Goal: Task Accomplishment & Management: Manage account settings

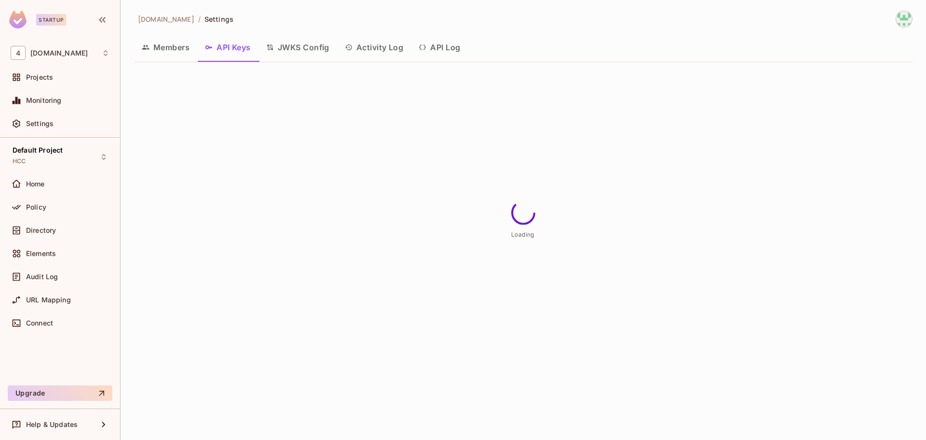
click at [61, 184] on div "Home" at bounding box center [67, 184] width 83 height 8
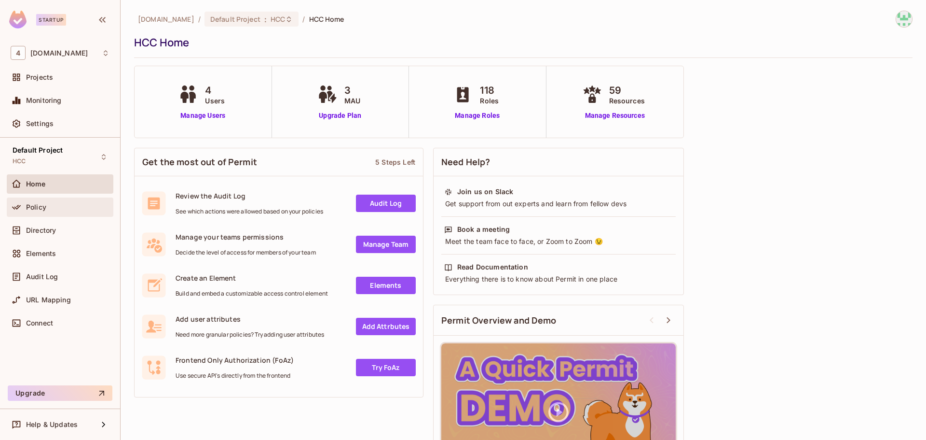
click at [80, 207] on div "Policy" at bounding box center [67, 207] width 83 height 8
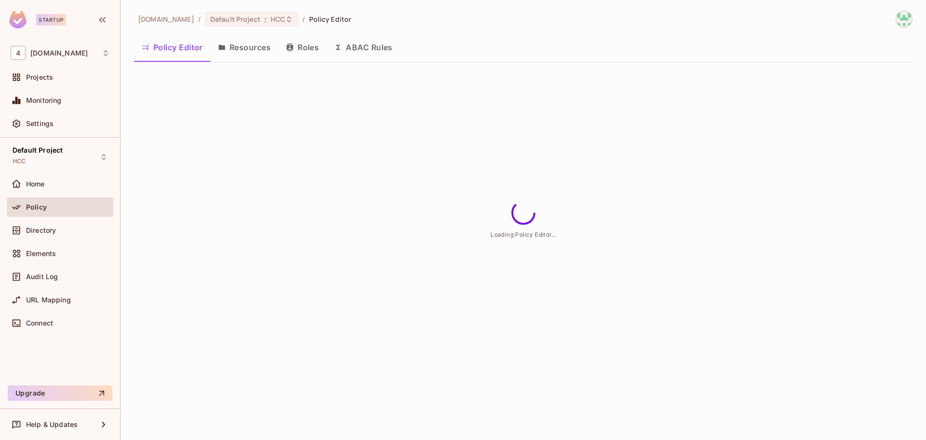
click at [239, 46] on button "Resources" at bounding box center [244, 47] width 68 height 24
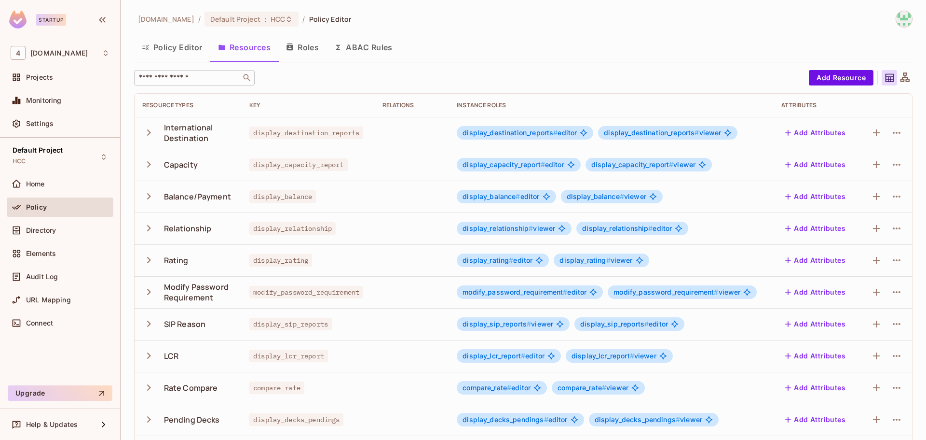
click at [191, 80] on input "text" at bounding box center [187, 78] width 101 height 10
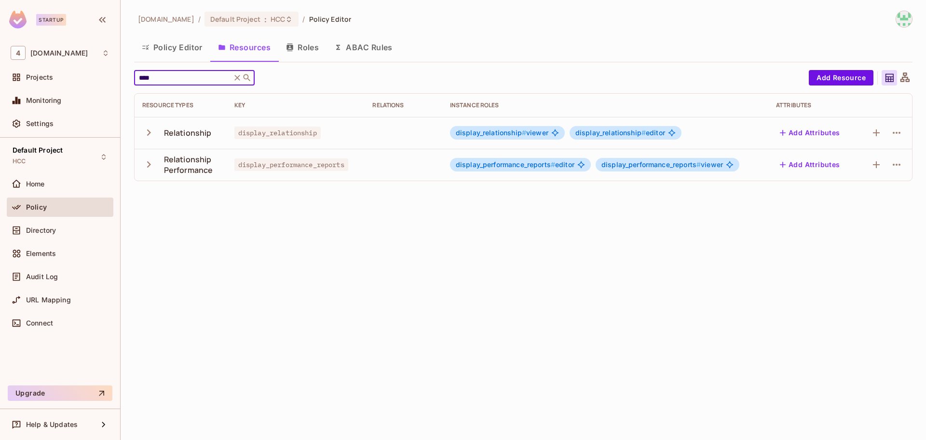
type input "****"
click at [284, 130] on span "display_relationship" at bounding box center [277, 132] width 86 height 13
copy span "display_relationship"
click at [275, 18] on div "Default Project : HCC" at bounding box center [252, 19] width 95 height 15
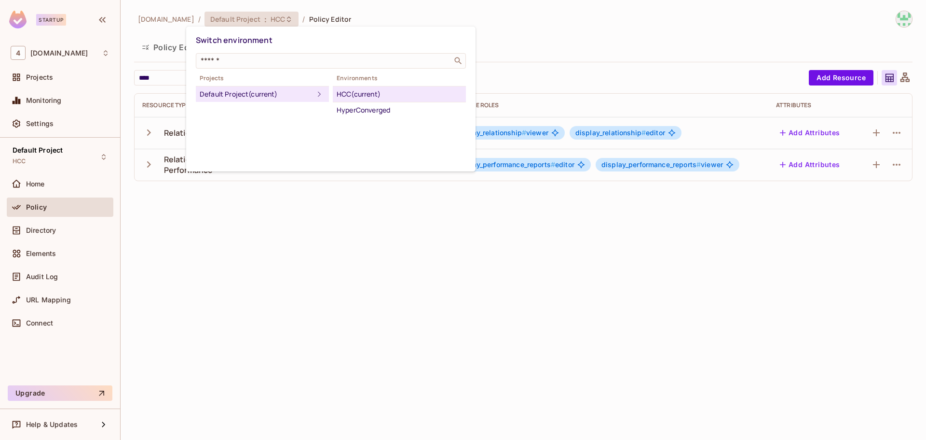
click at [303, 184] on div at bounding box center [463, 220] width 926 height 440
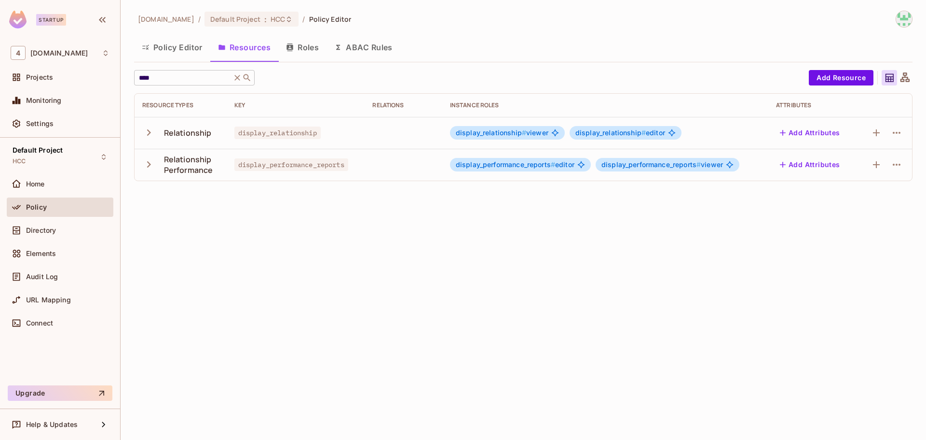
click at [242, 79] on icon at bounding box center [238, 78] width 10 height 10
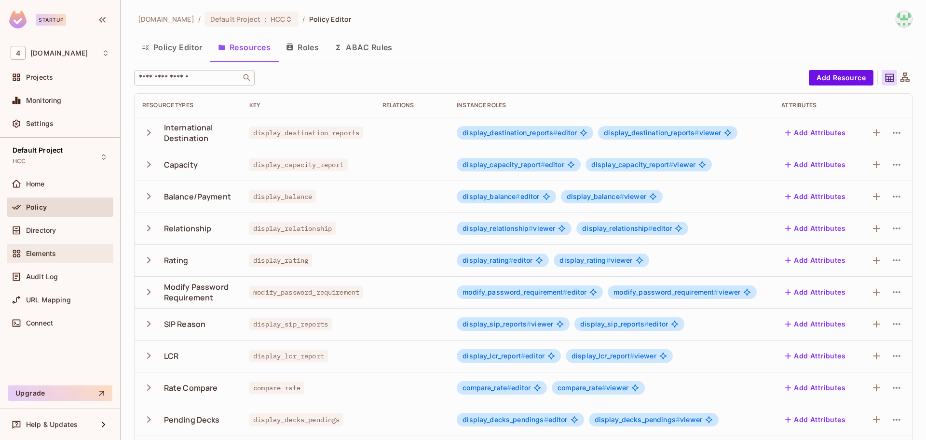
click at [50, 245] on div "Elements" at bounding box center [60, 253] width 107 height 19
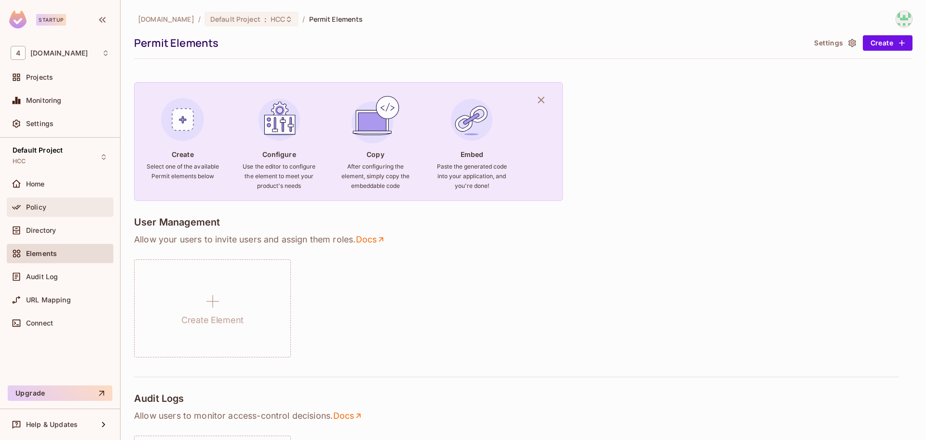
click at [86, 204] on div "Policy" at bounding box center [67, 207] width 83 height 8
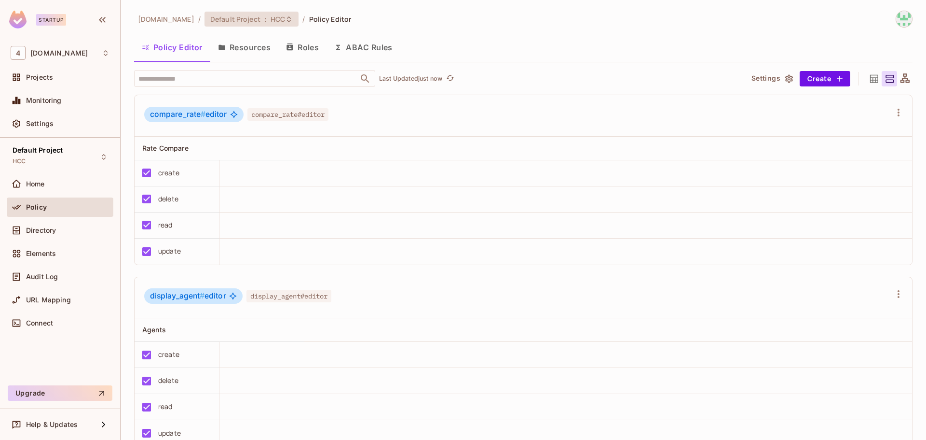
click at [271, 18] on span "HCC" at bounding box center [278, 18] width 14 height 9
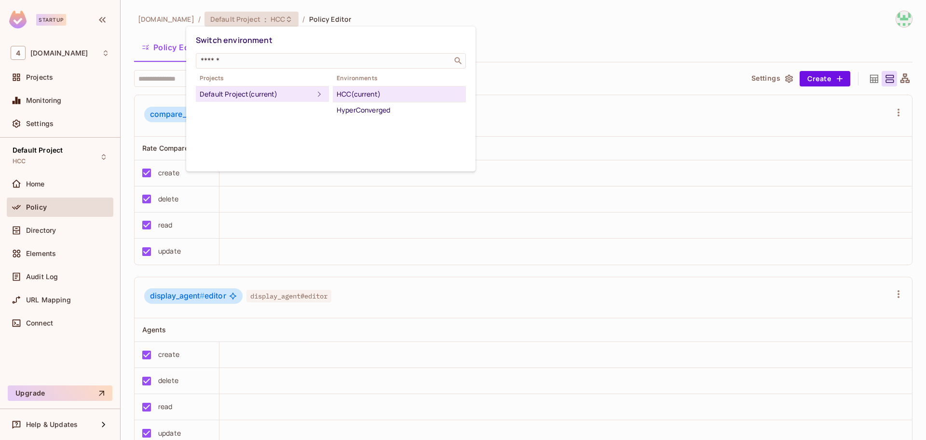
click at [313, 29] on div "Switch environment ​ Projects Default Project (current) Environments HCC (curre…" at bounding box center [330, 99] width 289 height 145
click at [67, 234] on div at bounding box center [463, 220] width 926 height 440
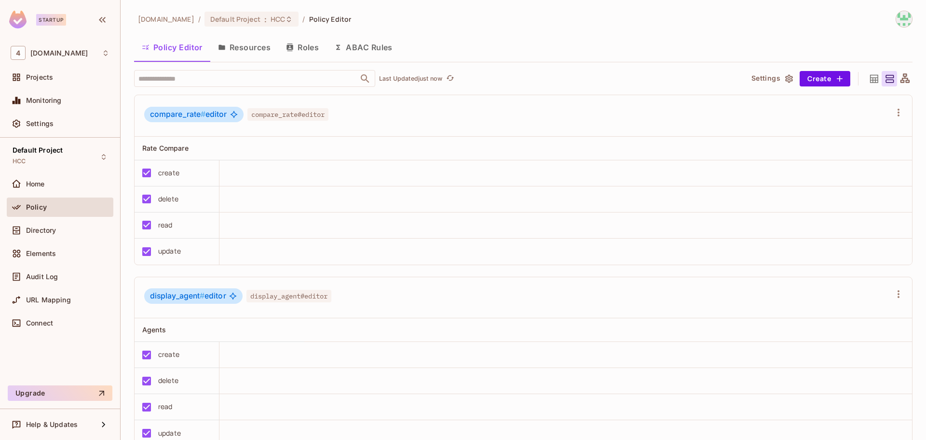
click at [67, 234] on div "Switch environment ​ Projects Default Project (current) Environments HCC (curre…" at bounding box center [463, 220] width 926 height 440
click at [62, 238] on div "Directory" at bounding box center [60, 229] width 107 height 19
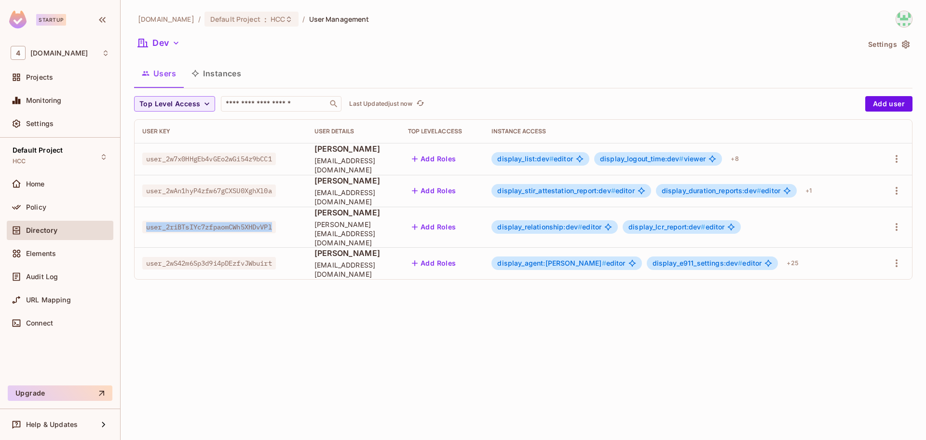
drag, startPoint x: 279, startPoint y: 223, endPoint x: 142, endPoint y: 224, distance: 137.0
click at [142, 224] on span "user_2riBTsIYc7zfpaomCWh5XHDvVPl" at bounding box center [209, 226] width 134 height 13
copy span "user_2riBTsIYc7zfpaomCWh5XHDvVPl"
click at [168, 45] on button "Dev" at bounding box center [159, 42] width 50 height 15
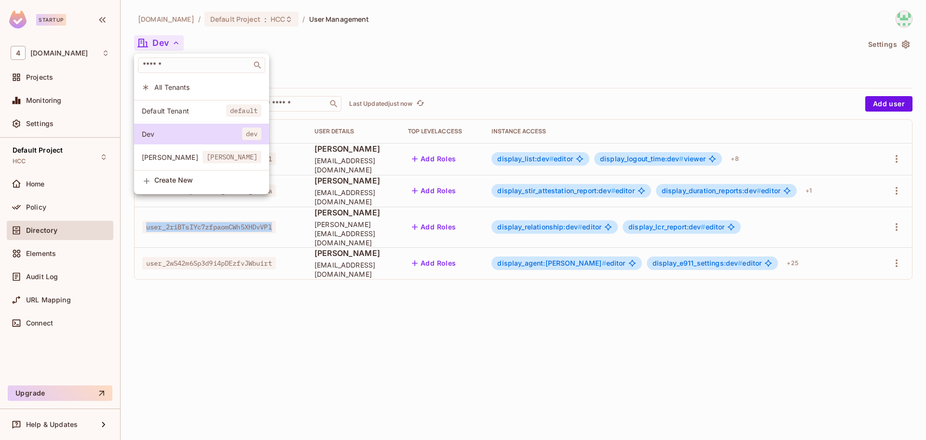
click at [174, 160] on span "Tiberius" at bounding box center [172, 156] width 61 height 9
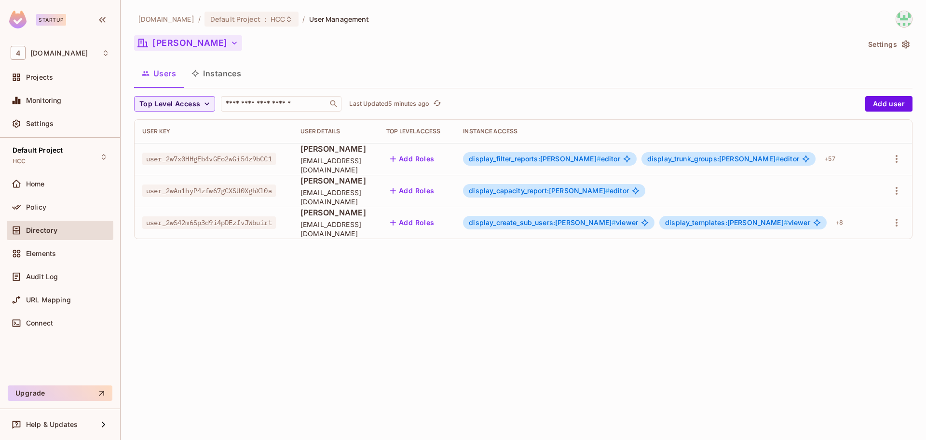
click at [230, 46] on icon "button" at bounding box center [235, 43] width 10 height 10
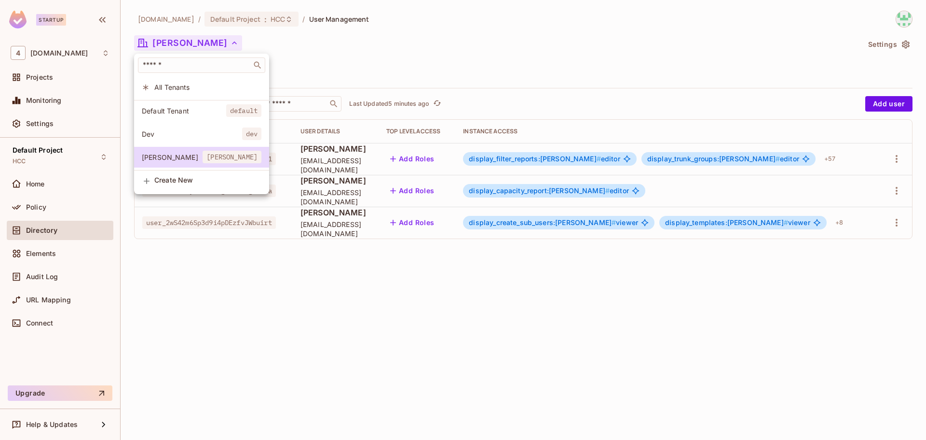
click at [171, 128] on li "Dev dev" at bounding box center [201, 134] width 135 height 21
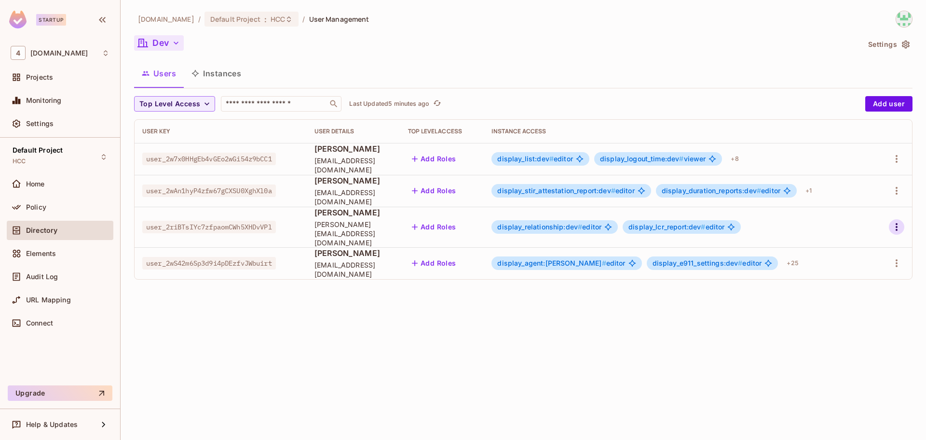
click at [896, 221] on icon "button" at bounding box center [897, 227] width 12 height 12
click at [871, 244] on li "Edit" at bounding box center [855, 244] width 85 height 21
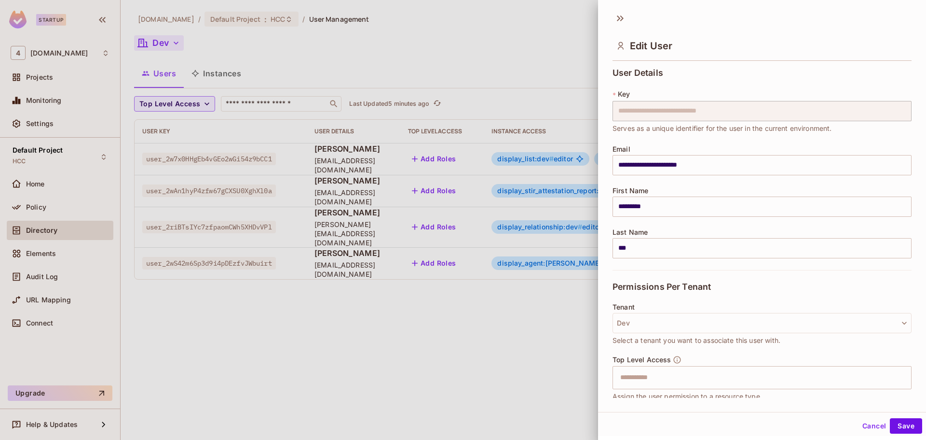
click at [862, 425] on button "Cancel" at bounding box center [874, 425] width 31 height 15
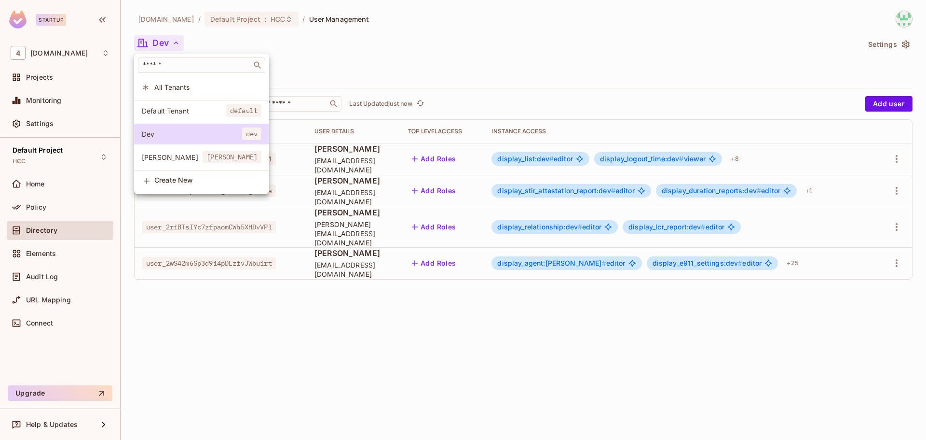
click at [165, 159] on span "[PERSON_NAME]" at bounding box center [172, 156] width 61 height 9
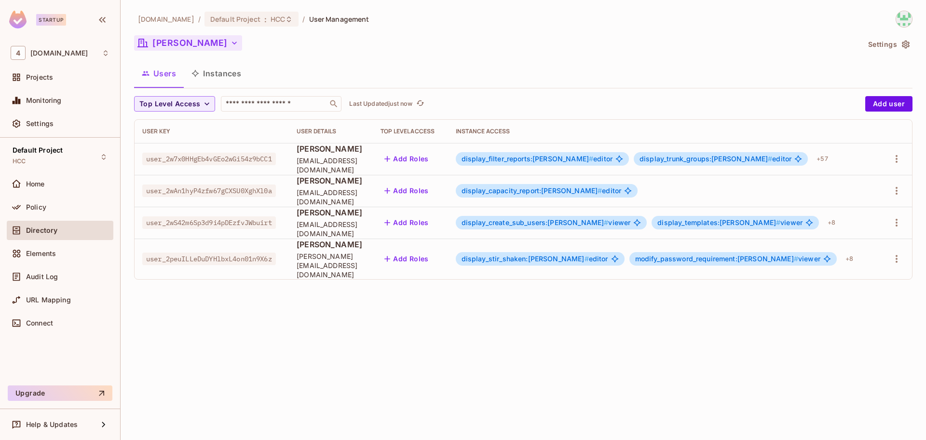
click at [193, 38] on button "[PERSON_NAME]" at bounding box center [188, 42] width 108 height 15
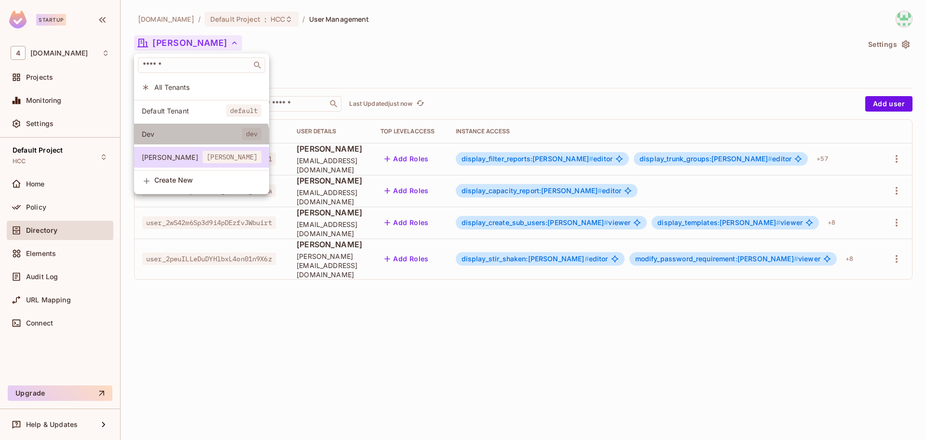
click at [201, 141] on li "[PERSON_NAME]" at bounding box center [201, 134] width 135 height 21
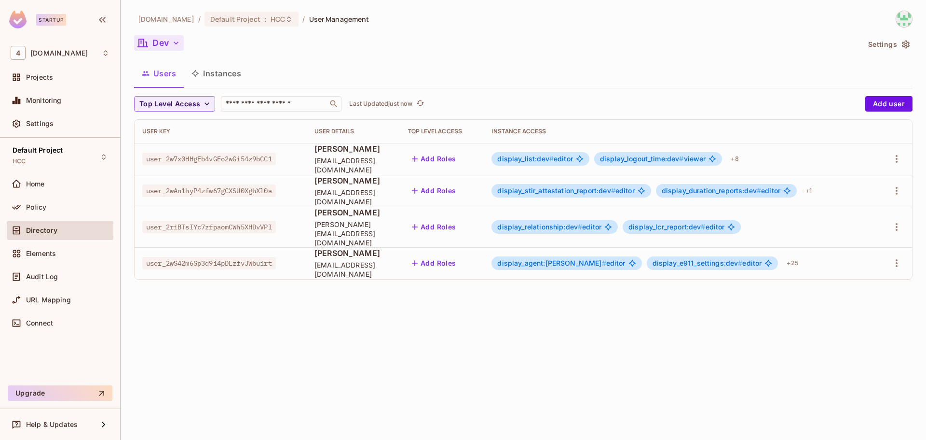
click at [177, 42] on icon "button" at bounding box center [176, 43] width 10 height 10
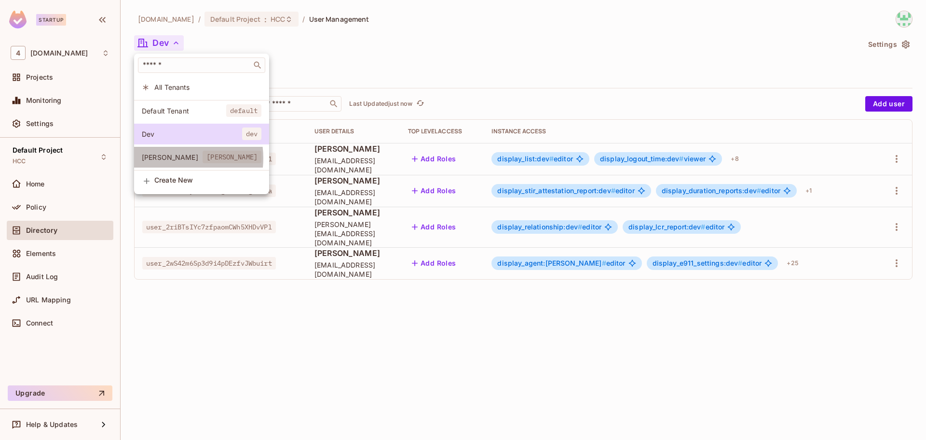
click at [171, 158] on span "[PERSON_NAME]" at bounding box center [172, 156] width 61 height 9
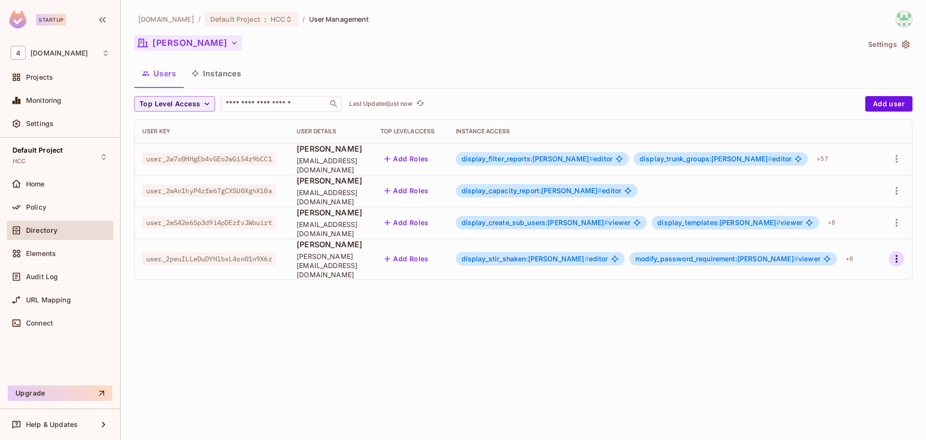
click at [898, 253] on icon "button" at bounding box center [897, 259] width 12 height 12
click at [857, 317] on div "Delete User" at bounding box center [859, 319] width 38 height 10
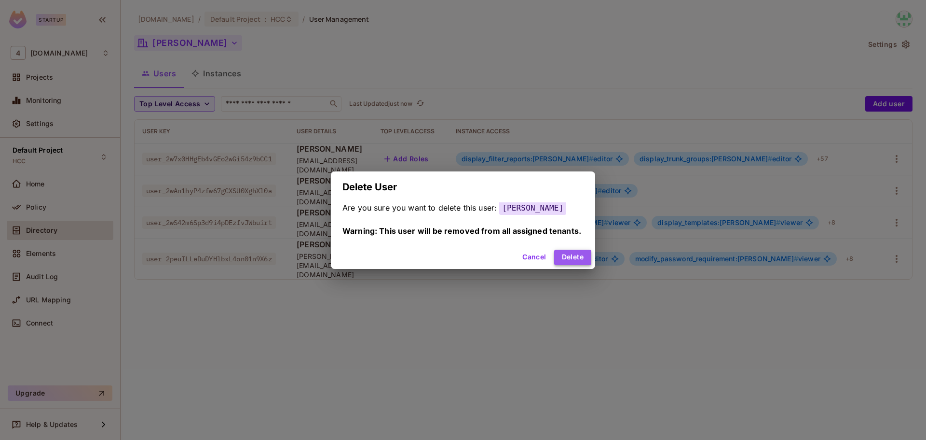
click at [558, 254] on button "Delete" at bounding box center [572, 256] width 37 height 15
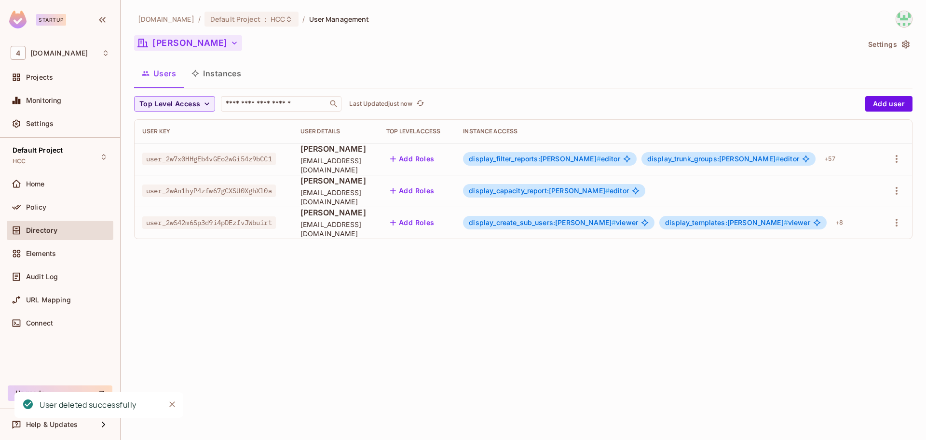
drag, startPoint x: 569, startPoint y: 296, endPoint x: 443, endPoint y: 87, distance: 243.9
click at [443, 87] on div "46labs.com / Default Project : HCC / User Management Tiberius Settings Users In…" at bounding box center [524, 220] width 806 height 440
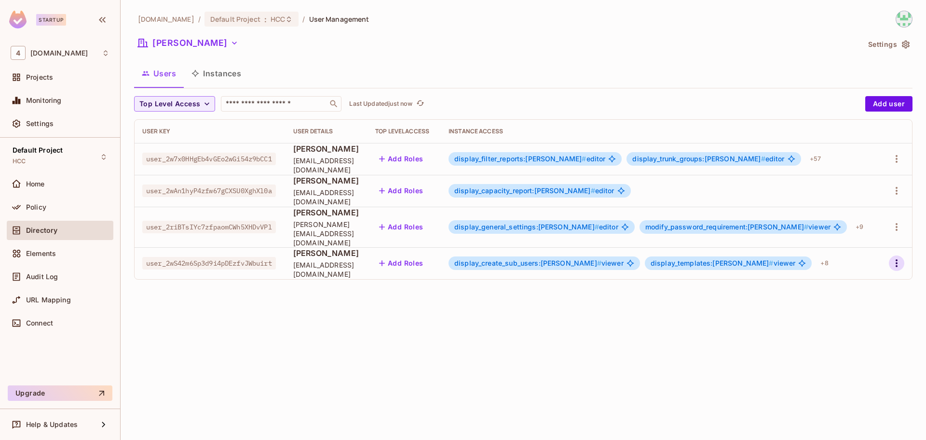
click at [895, 257] on icon "button" at bounding box center [897, 263] width 12 height 12
click at [860, 276] on li "Edit" at bounding box center [855, 276] width 85 height 21
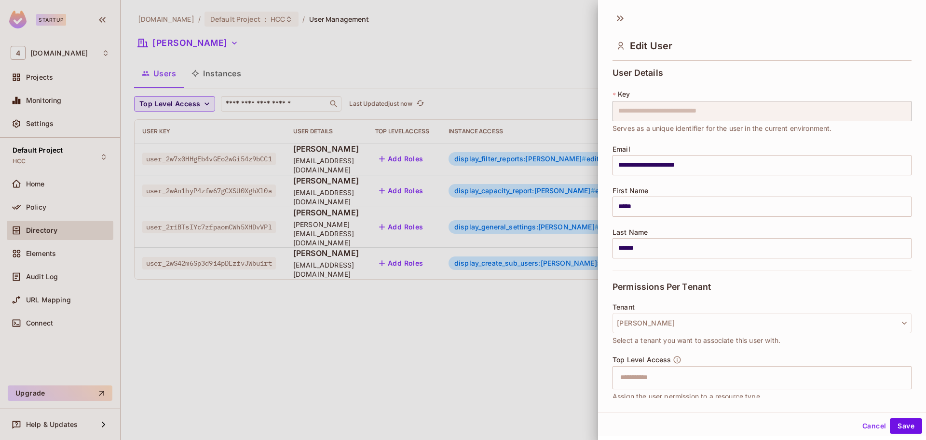
scroll to position [354, 0]
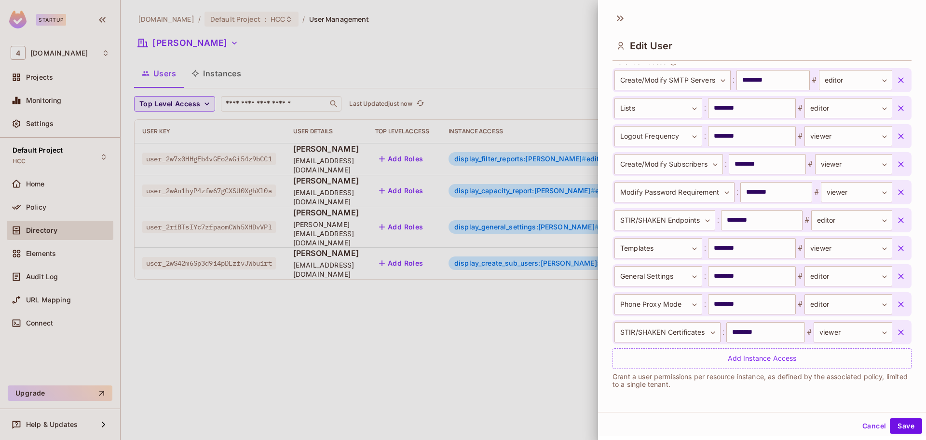
click at [482, 359] on div at bounding box center [463, 220] width 926 height 440
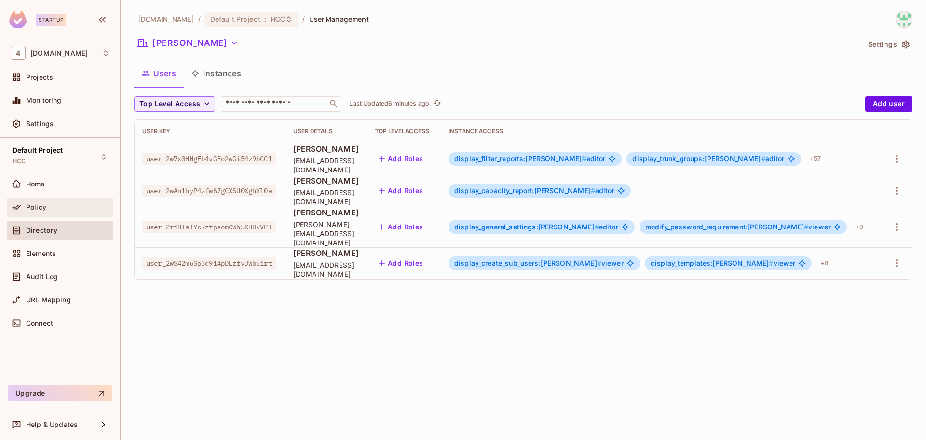
click at [79, 204] on div "Policy" at bounding box center [67, 207] width 83 height 8
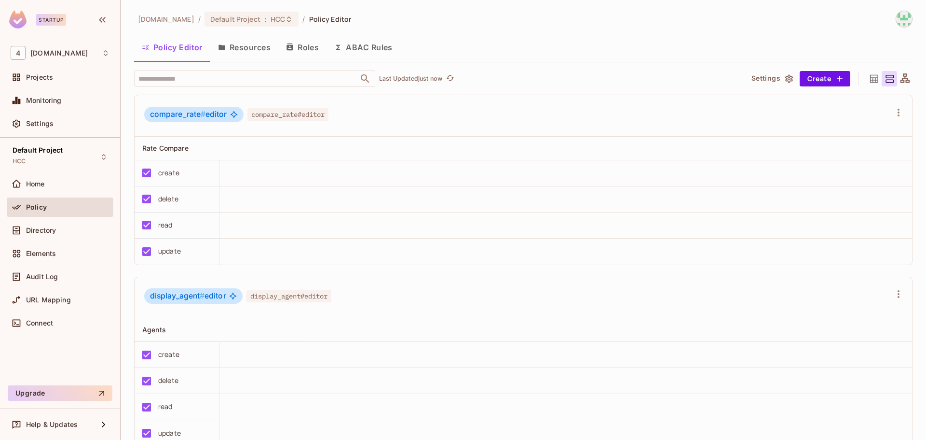
click at [267, 48] on button "Resources" at bounding box center [244, 47] width 68 height 24
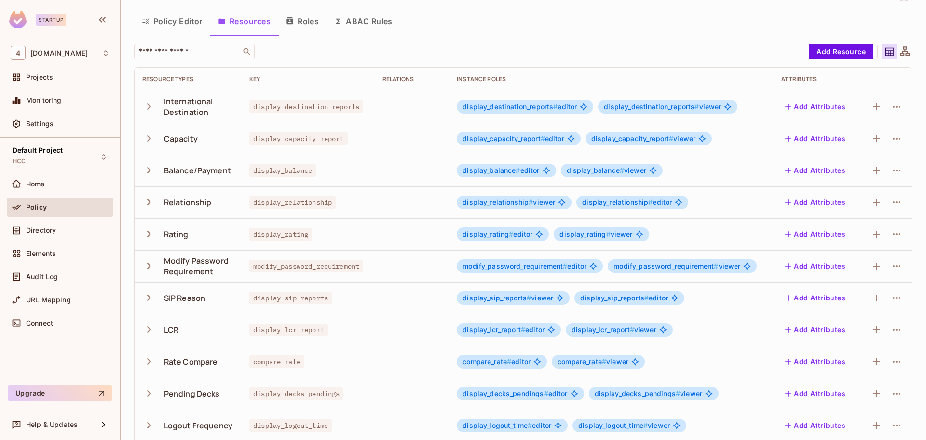
scroll to position [35, 0]
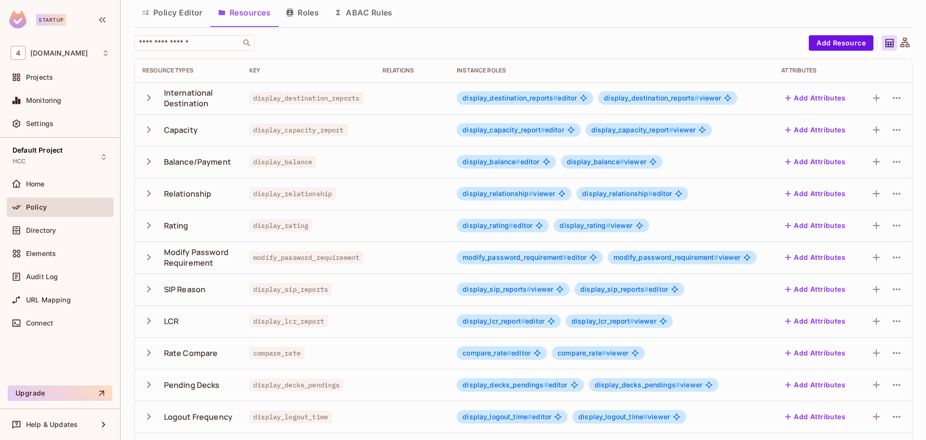
click at [255, 72] on div "Key" at bounding box center [308, 71] width 118 height 8
click at [308, 57] on div "​ Add Resource Resource Types Key Relations Instance roles Attributes Internati…" at bounding box center [523, 313] width 779 height 557
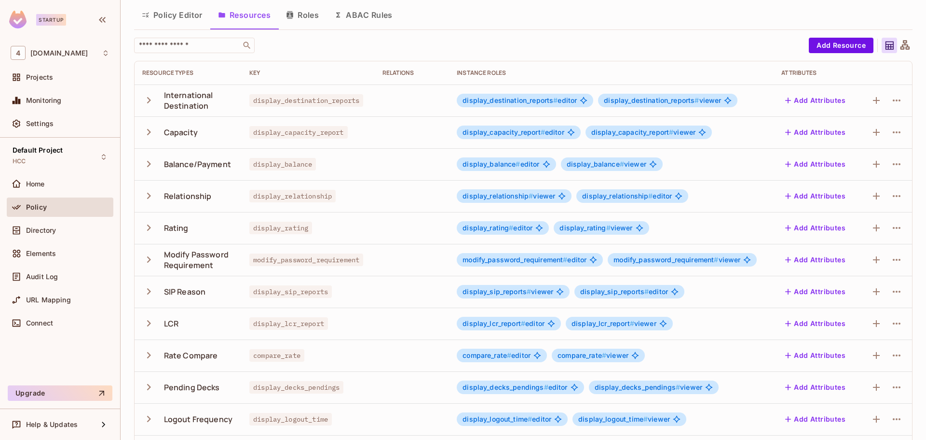
scroll to position [0, 0]
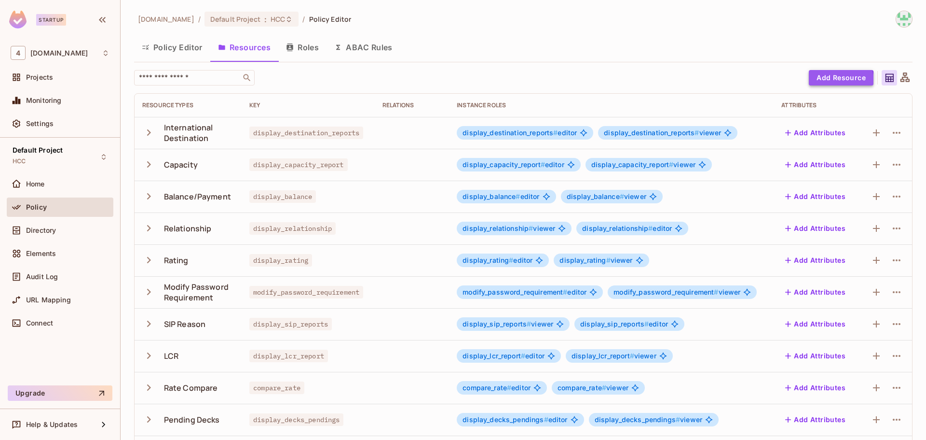
click at [821, 82] on button "Add Resource" at bounding box center [841, 77] width 65 height 15
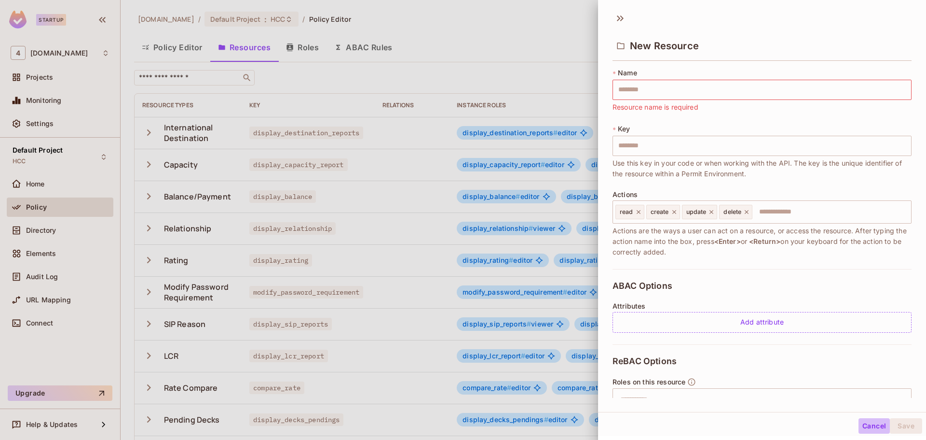
click at [866, 424] on button "Cancel" at bounding box center [874, 425] width 31 height 15
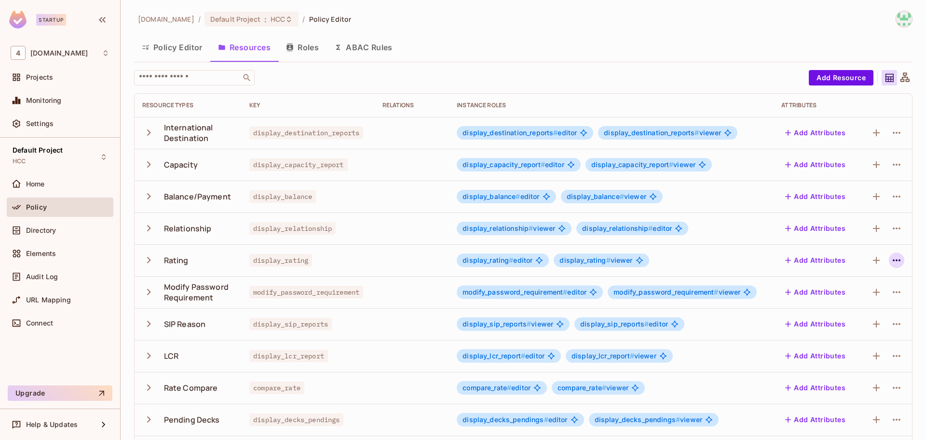
click at [893, 261] on icon "button" at bounding box center [897, 260] width 8 height 2
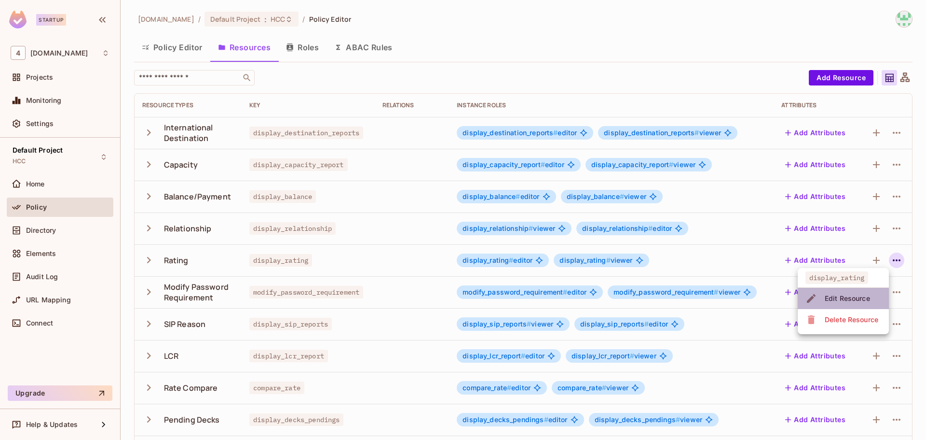
click at [860, 303] on span "Edit Resource" at bounding box center [847, 297] width 51 height 15
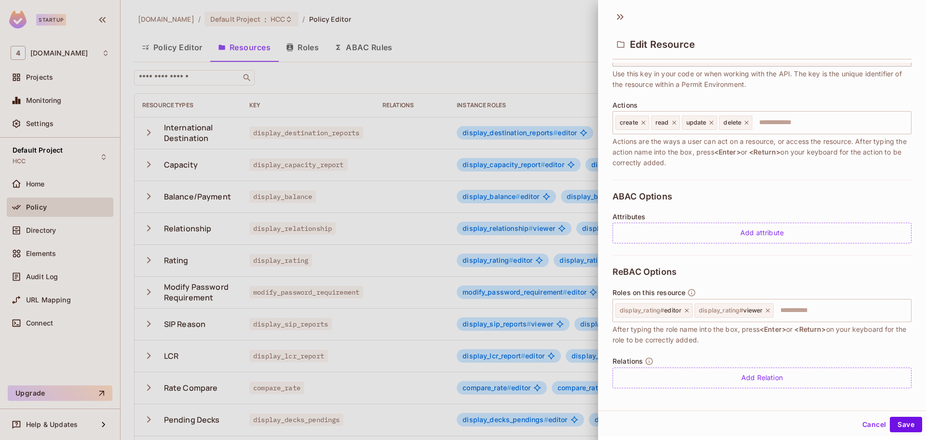
scroll to position [91, 0]
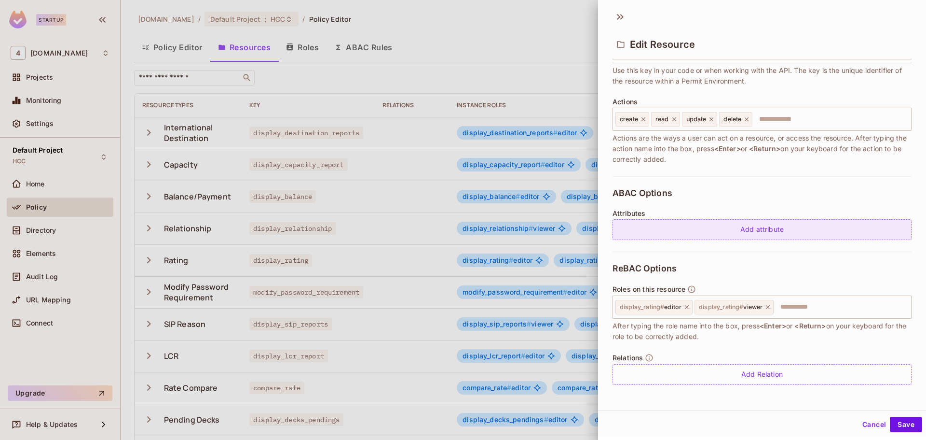
click at [727, 238] on div "Add attribute" at bounding box center [762, 229] width 299 height 21
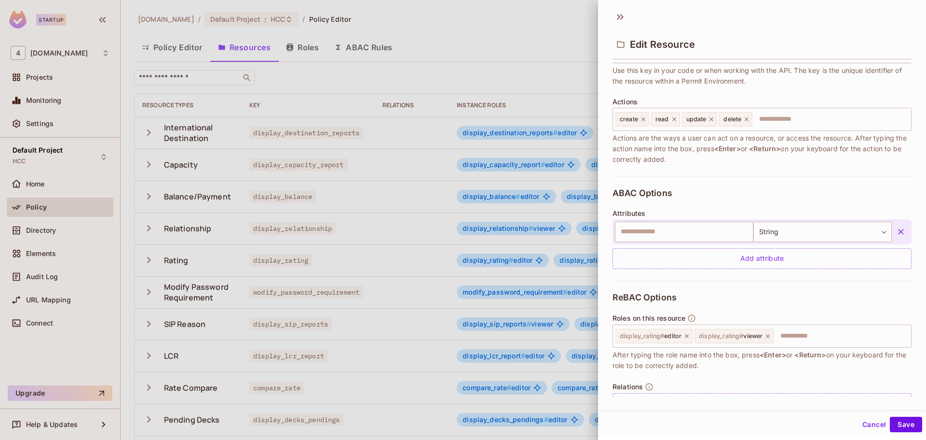
click at [896, 229] on icon "button" at bounding box center [901, 232] width 10 height 10
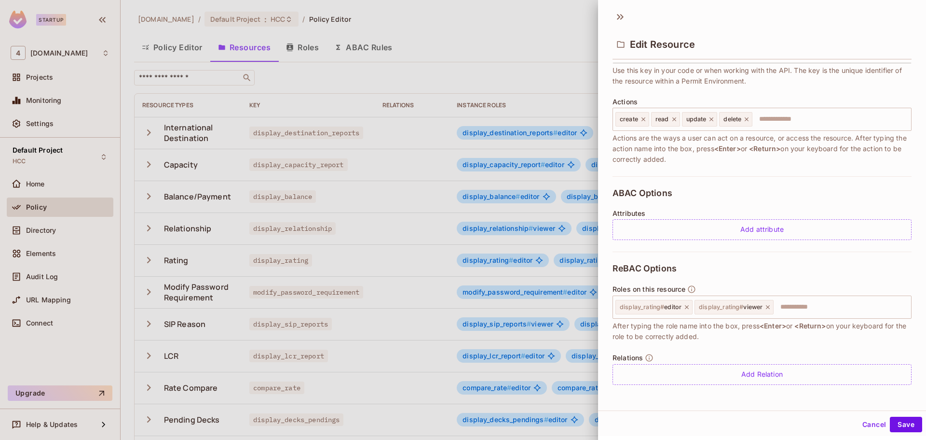
click at [532, 34] on div at bounding box center [463, 220] width 926 height 440
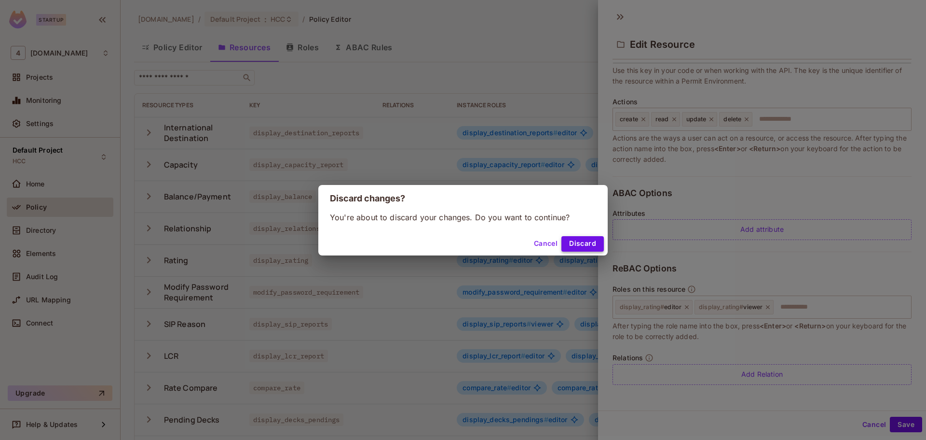
click at [567, 241] on button "Discard" at bounding box center [583, 243] width 42 height 15
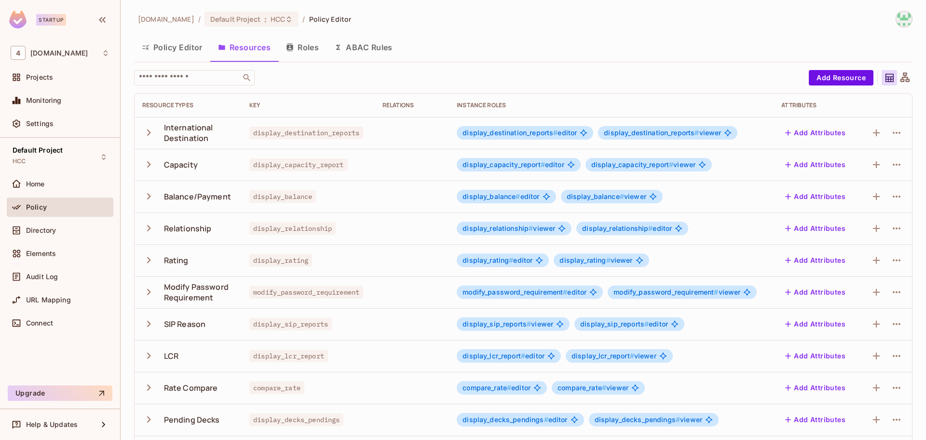
click at [153, 136] on icon "button" at bounding box center [148, 132] width 13 height 13
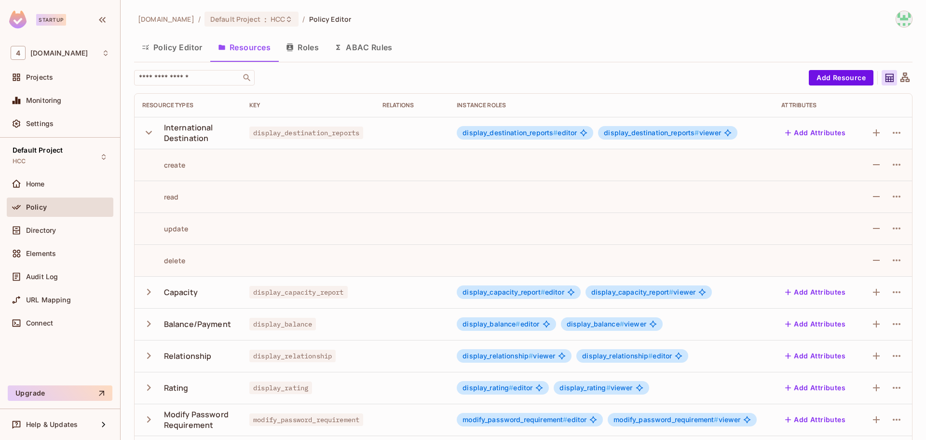
click at [150, 131] on icon "button" at bounding box center [148, 132] width 13 height 13
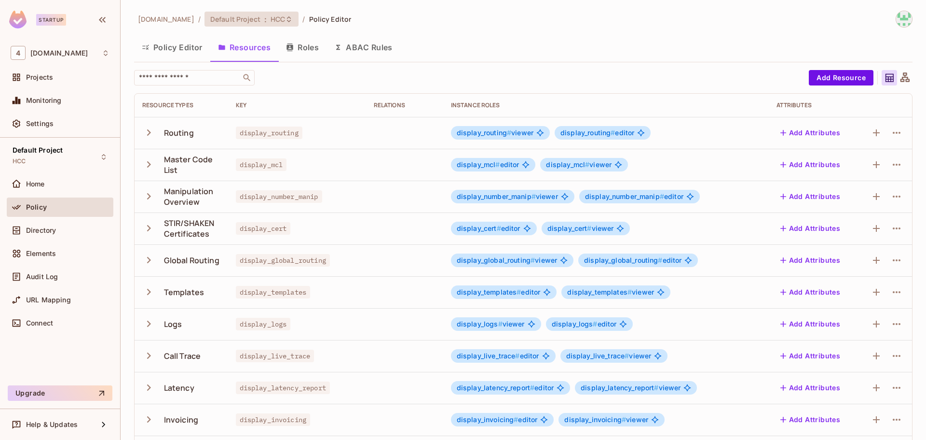
click at [271, 23] on span "HCC" at bounding box center [278, 18] width 14 height 9
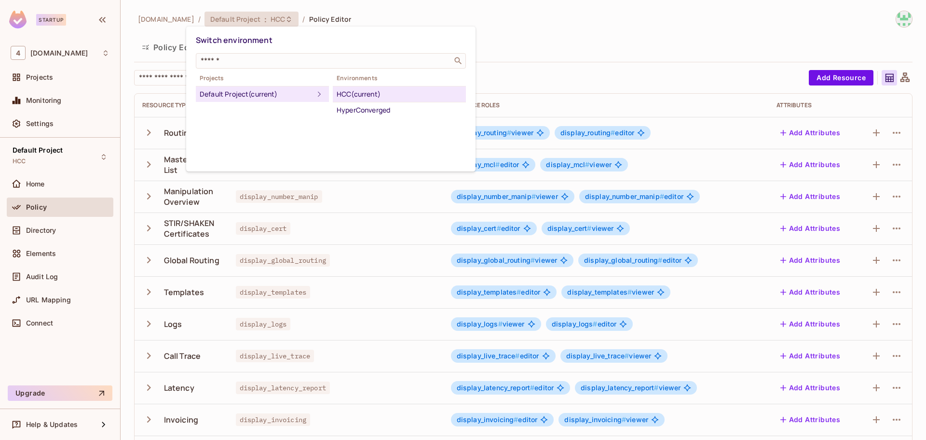
click at [413, 17] on div at bounding box center [463, 220] width 926 height 440
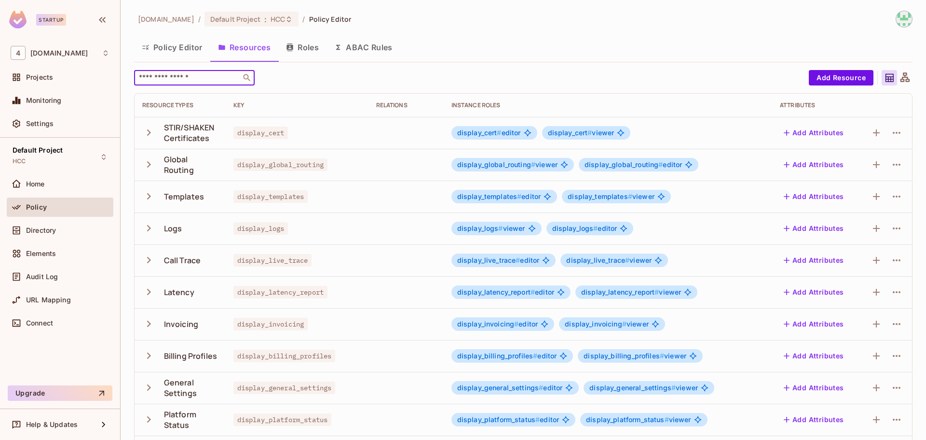
drag, startPoint x: 211, startPoint y: 77, endPoint x: 186, endPoint y: 80, distance: 24.8
click at [186, 80] on input "text" at bounding box center [187, 78] width 101 height 10
type input "*******"
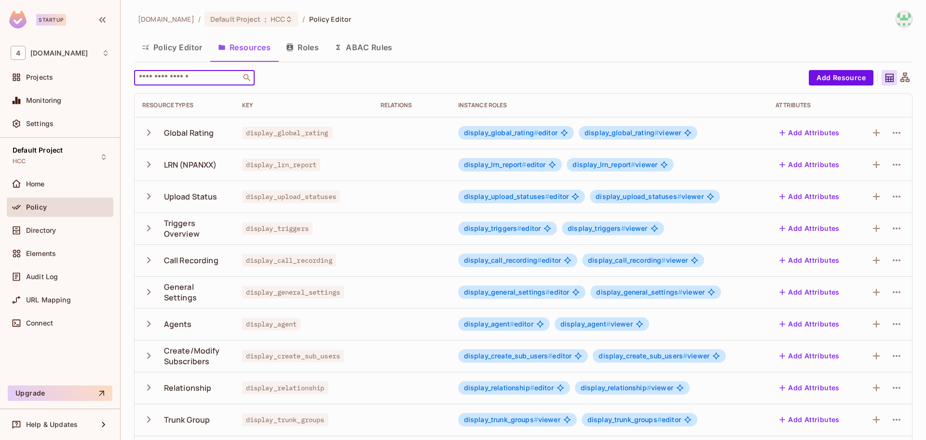
click at [174, 76] on input "text" at bounding box center [187, 78] width 101 height 10
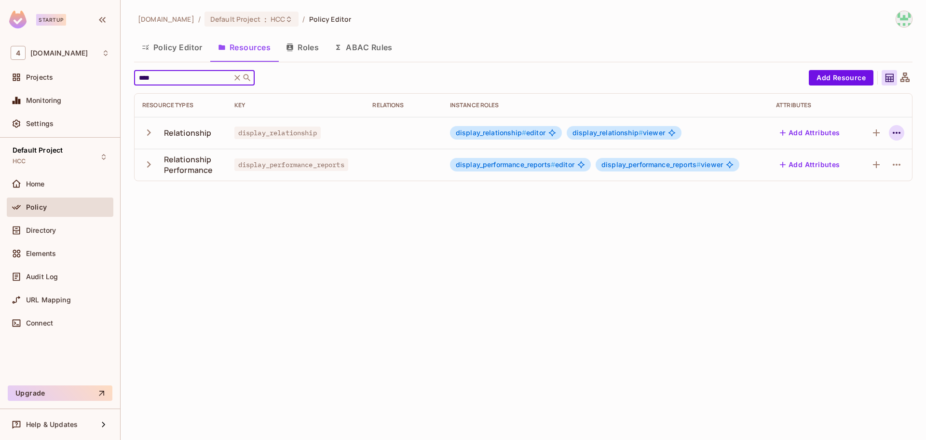
type input "****"
click at [898, 137] on icon "button" at bounding box center [897, 133] width 12 height 12
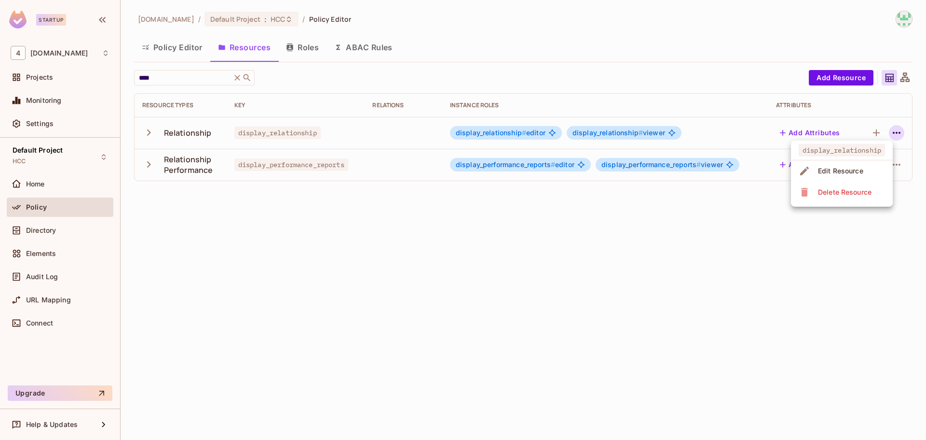
click at [850, 175] on div "Edit Resource" at bounding box center [840, 171] width 45 height 10
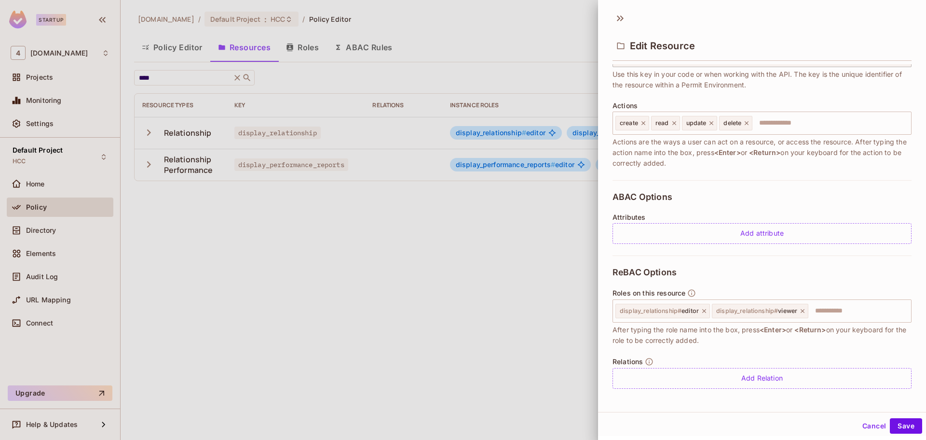
scroll to position [91, 0]
click at [867, 424] on button "Cancel" at bounding box center [874, 425] width 31 height 15
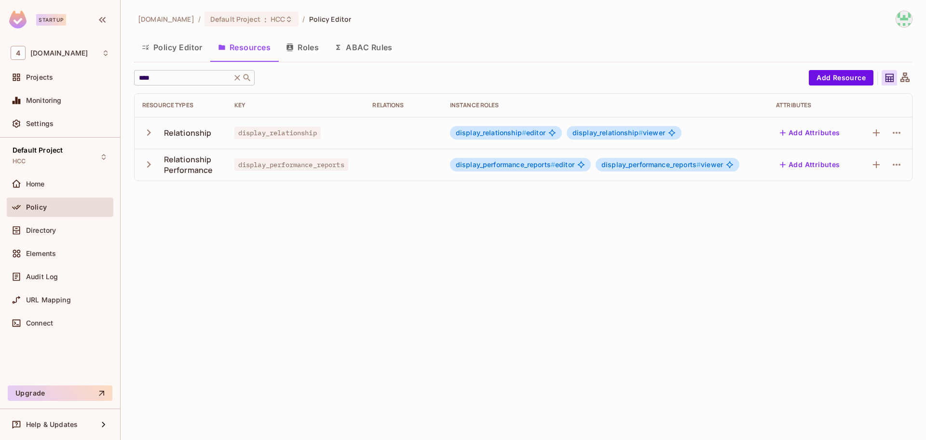
click at [240, 77] on icon at bounding box center [237, 78] width 6 height 6
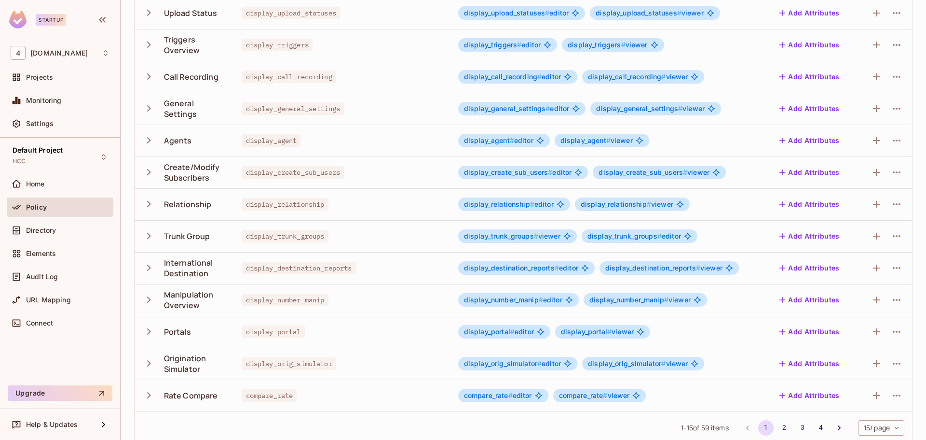
scroll to position [195, 0]
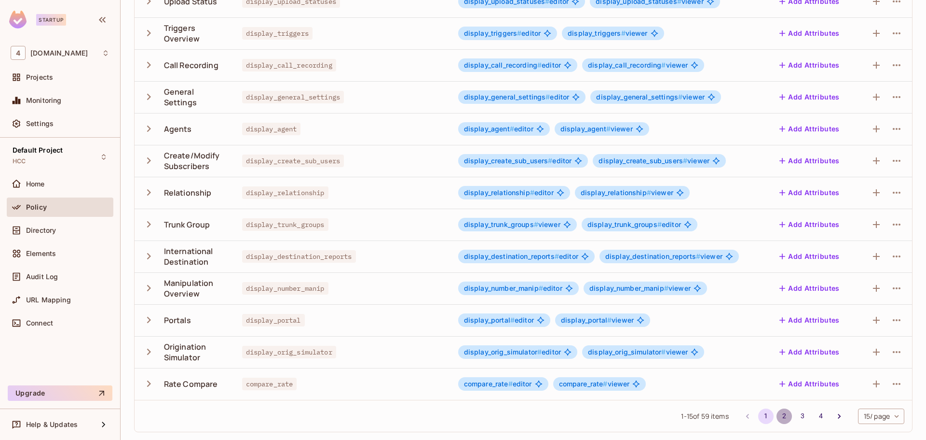
click at [777, 413] on button "2" at bounding box center [784, 415] width 15 height 15
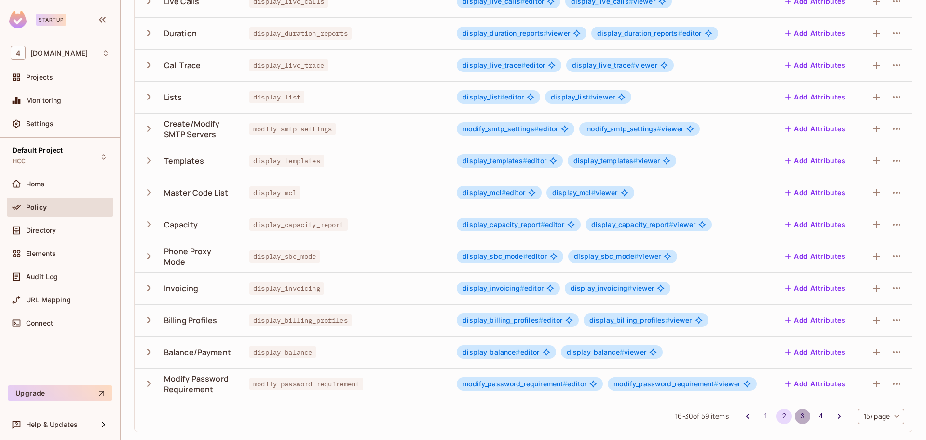
click at [795, 411] on button "3" at bounding box center [802, 415] width 15 height 15
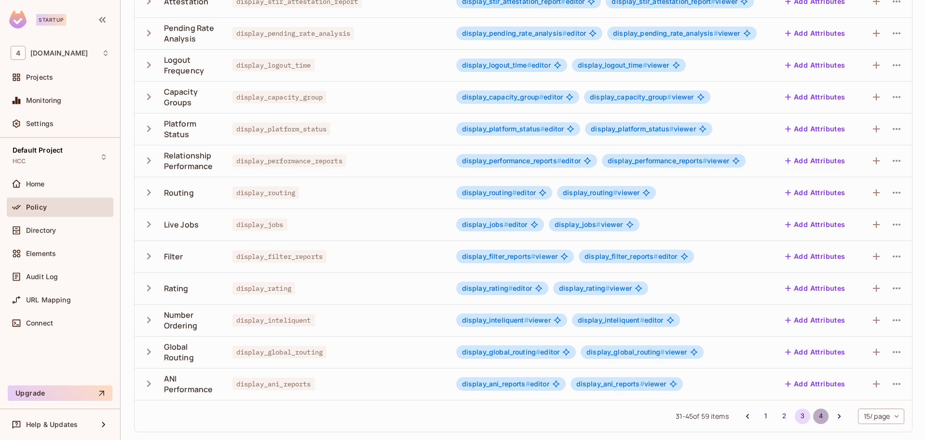
click at [813, 414] on button "4" at bounding box center [820, 415] width 15 height 15
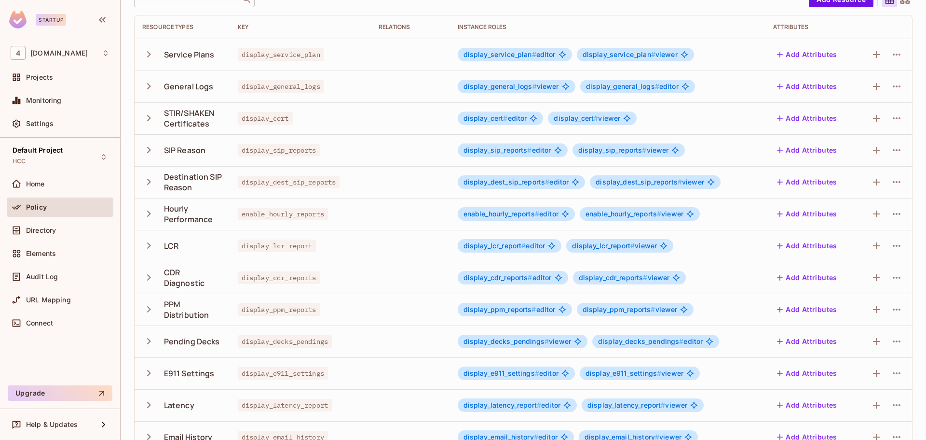
scroll to position [0, 0]
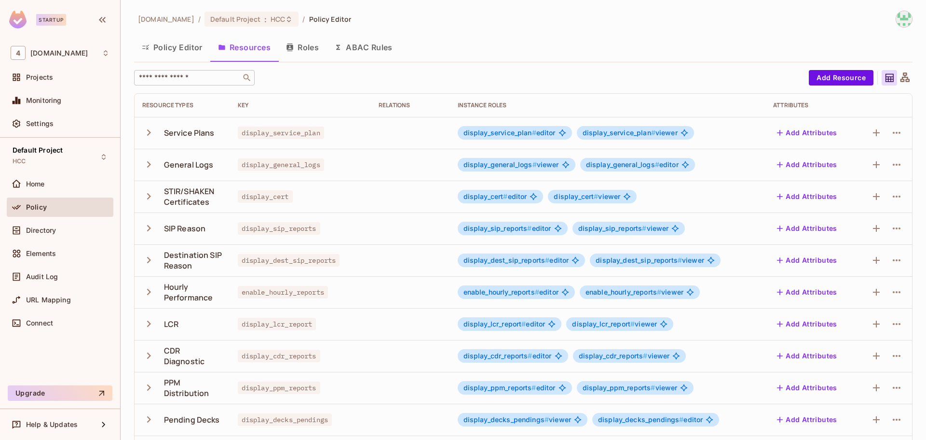
click at [198, 81] on input "text" at bounding box center [187, 78] width 101 height 10
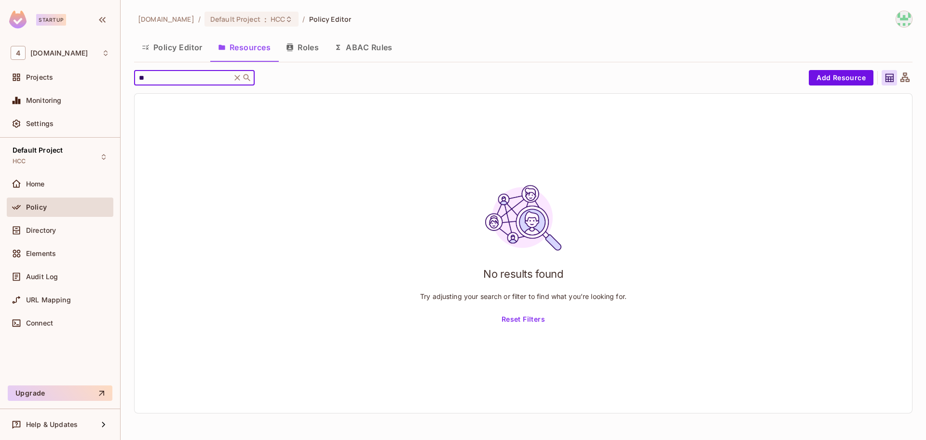
type input "*"
